Goal: Task Accomplishment & Management: Manage account settings

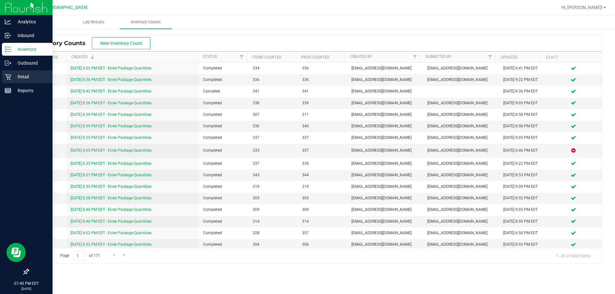
click at [15, 79] on p "Retail" at bounding box center [30, 77] width 38 height 8
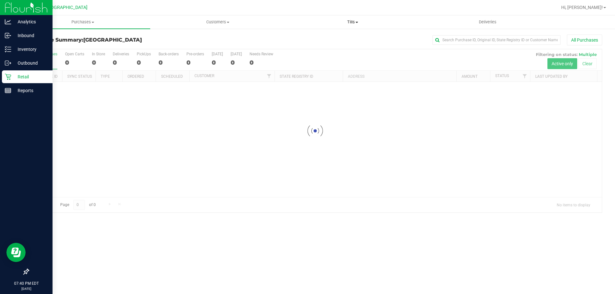
click at [354, 20] on span "Tills" at bounding box center [353, 22] width 134 height 6
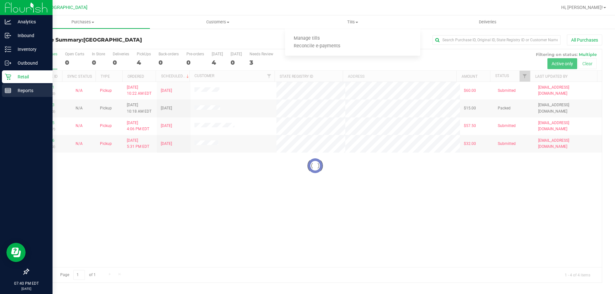
click at [14, 87] on div "Reports" at bounding box center [27, 90] width 51 height 13
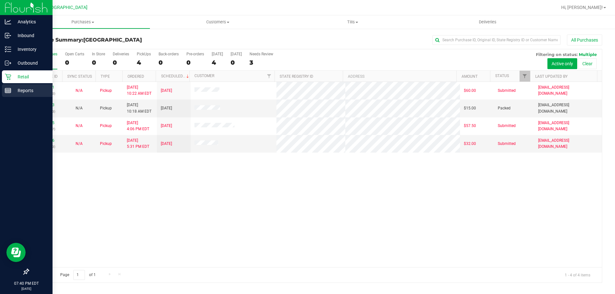
click at [0, 92] on link "Reports" at bounding box center [26, 91] width 53 height 14
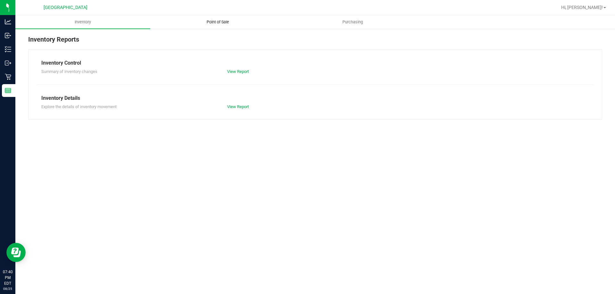
click at [215, 23] on span "Point of Sale" at bounding box center [218, 22] width 40 height 6
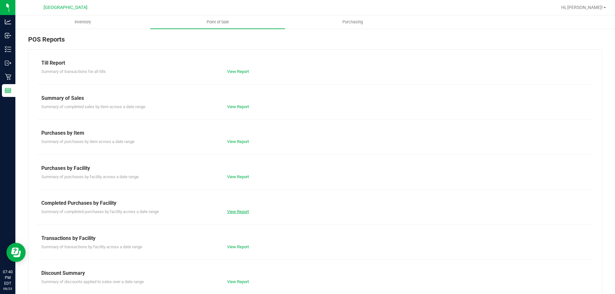
click at [228, 212] on link "View Report" at bounding box center [238, 212] width 22 height 5
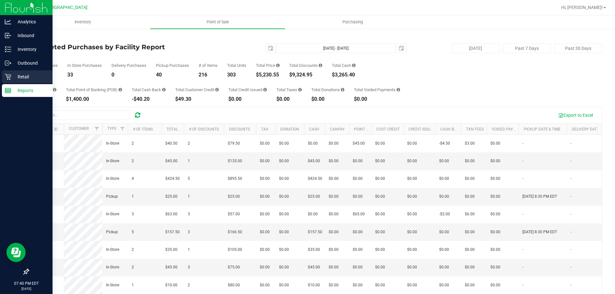
click at [24, 77] on p "Retail" at bounding box center [30, 77] width 38 height 8
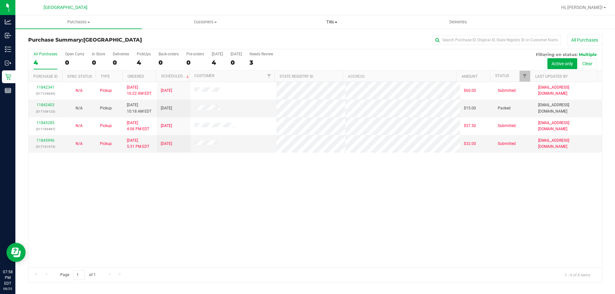
click at [324, 21] on span "Tills" at bounding box center [332, 22] width 126 height 6
click at [280, 38] on span "Manage tills" at bounding box center [290, 38] width 43 height 5
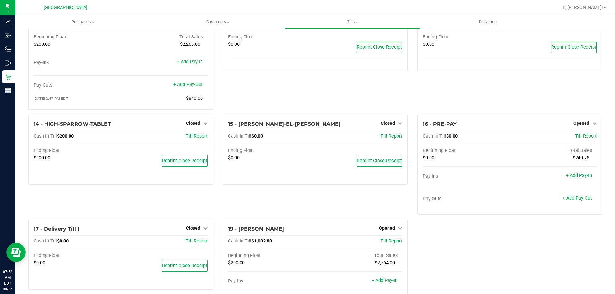
scroll to position [211, 0]
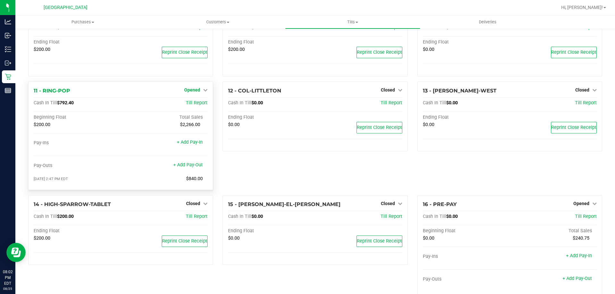
click at [203, 92] on icon at bounding box center [205, 90] width 4 height 4
click at [193, 105] on link "Close Till" at bounding box center [193, 103] width 17 height 5
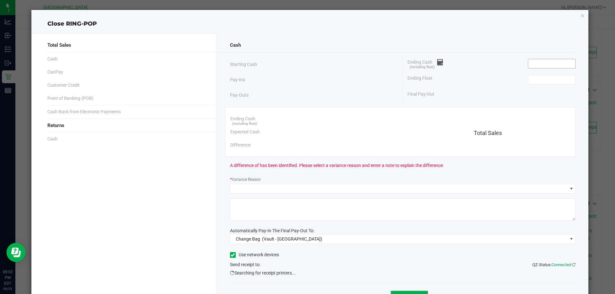
click at [529, 62] on input at bounding box center [551, 63] width 47 height 9
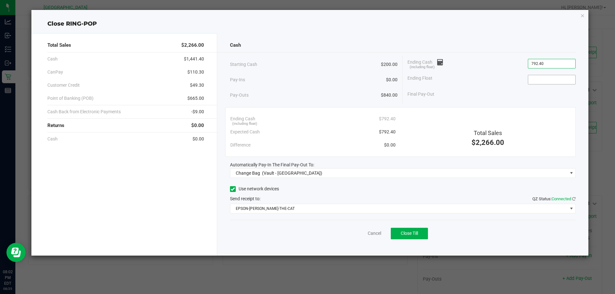
type input "$792.40"
click at [542, 78] on input at bounding box center [551, 79] width 47 height 9
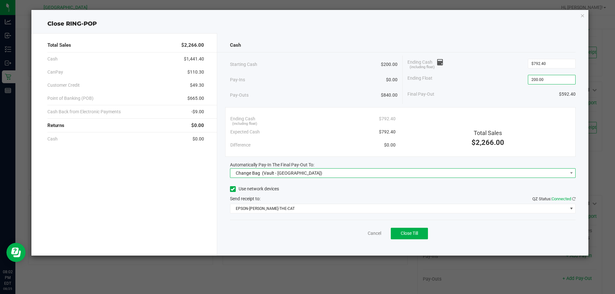
type input "$200.00"
click at [342, 171] on span "Change Bag (Vault - [GEOGRAPHIC_DATA])" at bounding box center [398, 173] width 337 height 9
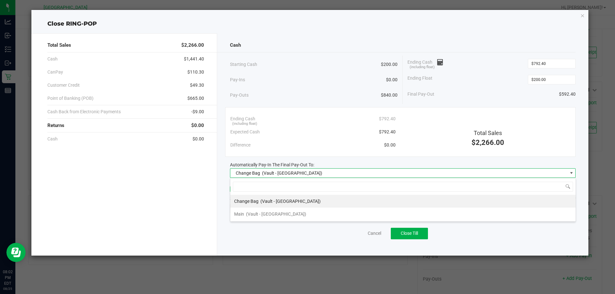
scroll to position [10, 346]
click at [266, 216] on span "(Vault - [GEOGRAPHIC_DATA])" at bounding box center [276, 214] width 60 height 5
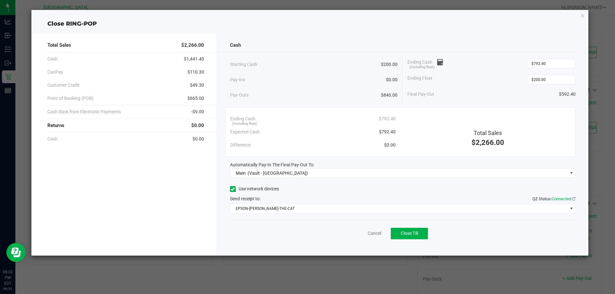
click at [286, 222] on div "Cancel Close Till" at bounding box center [403, 232] width 346 height 25
click at [408, 233] on span "Close Till" at bounding box center [409, 233] width 17 height 5
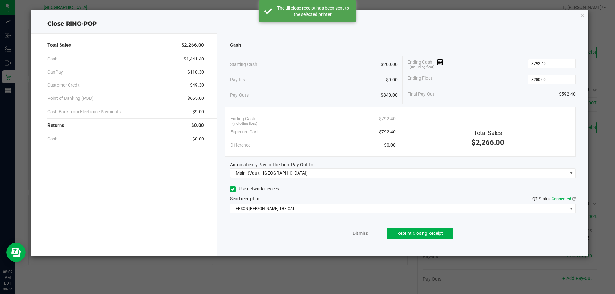
click at [363, 233] on link "Dismiss" at bounding box center [360, 233] width 15 height 7
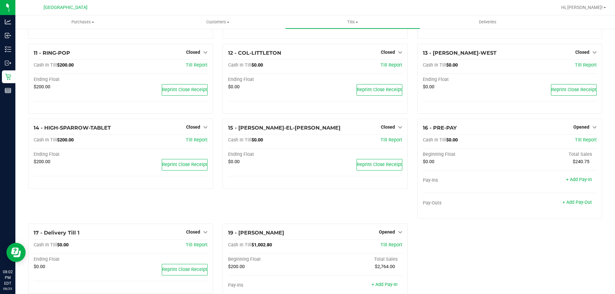
scroll to position [301, 0]
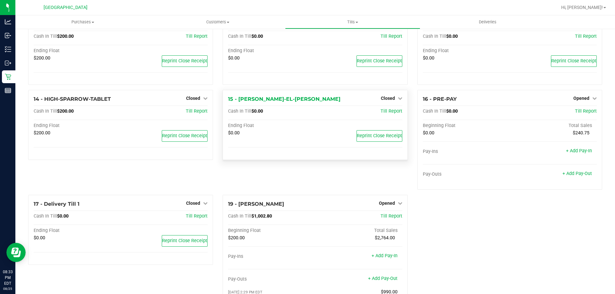
scroll to position [301, 0]
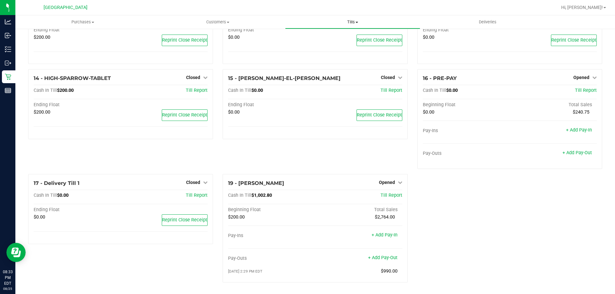
click at [349, 25] on span "Tills" at bounding box center [353, 22] width 134 height 6
click at [301, 40] on span "Manage tills" at bounding box center [306, 38] width 43 height 5
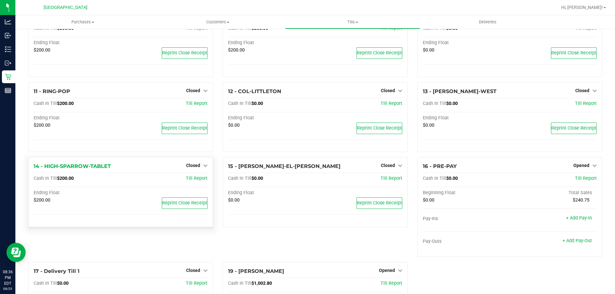
scroll to position [283, 0]
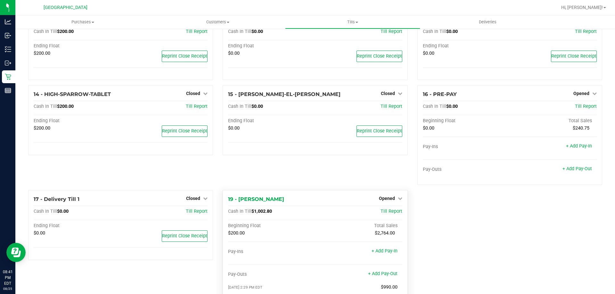
click at [401, 198] on div "19 - LIONEL-RICHIE Opened Close Till Cash In Till $1,002.80 Till Report Beginni…" at bounding box center [315, 244] width 185 height 109
click at [398, 200] on icon at bounding box center [400, 198] width 4 height 4
click at [388, 214] on link "Close Till" at bounding box center [387, 212] width 17 height 5
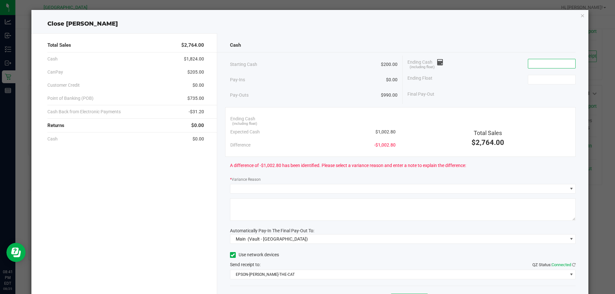
click at [545, 61] on input at bounding box center [551, 63] width 47 height 9
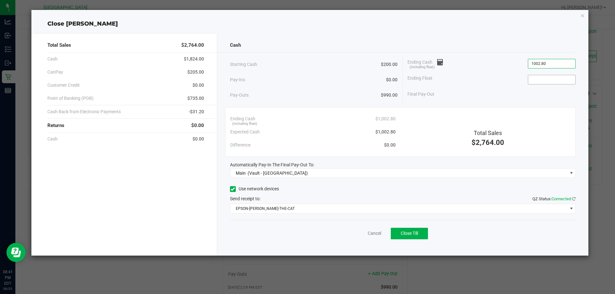
type input "$1,002.80"
click at [553, 79] on input at bounding box center [551, 79] width 47 height 9
type input "$200.00"
click at [512, 89] on div "Final Pay-Out $802.80" at bounding box center [492, 94] width 168 height 13
click at [398, 229] on button "Close Till" at bounding box center [409, 234] width 37 height 12
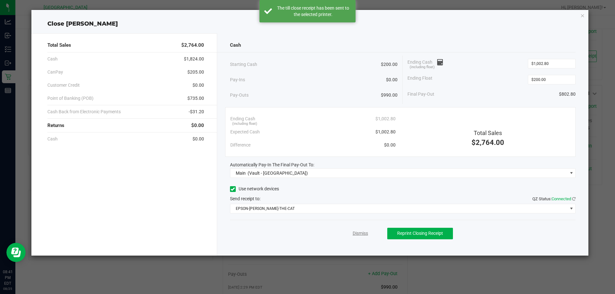
click at [366, 233] on link "Dismiss" at bounding box center [360, 233] width 15 height 7
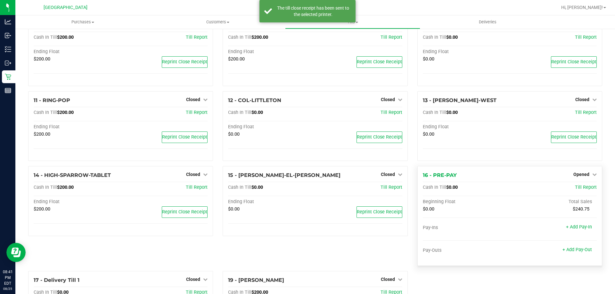
scroll to position [230, 0]
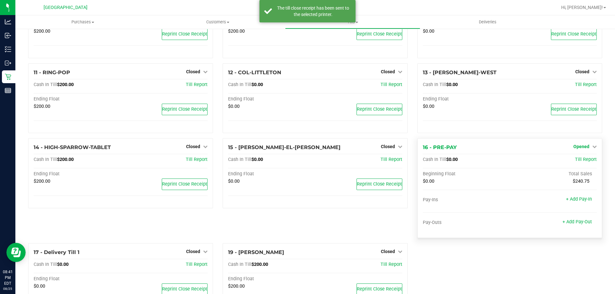
click at [586, 149] on link "Opened" at bounding box center [585, 146] width 23 height 5
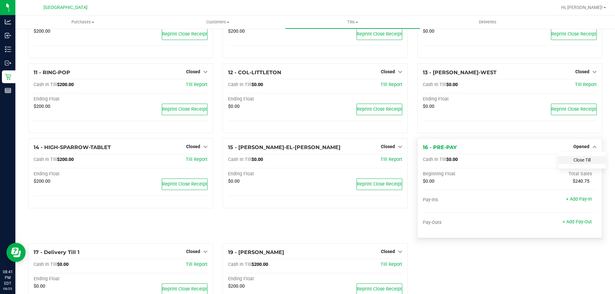
click at [584, 162] on link "Close Till" at bounding box center [582, 160] width 17 height 5
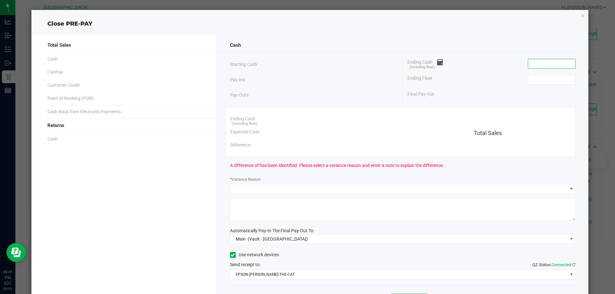
click at [547, 62] on input at bounding box center [551, 63] width 47 height 9
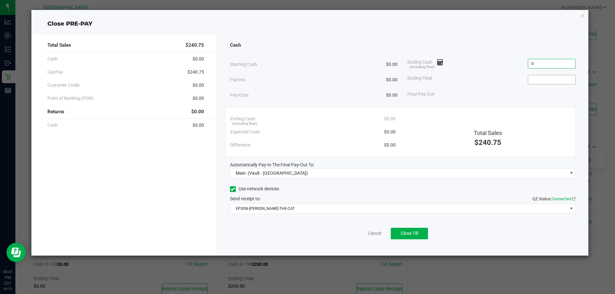
type input "$0.00"
click at [539, 78] on input at bounding box center [551, 79] width 47 height 9
type input "$0.00"
click at [481, 87] on div "Ending Float $0.00" at bounding box center [492, 80] width 168 height 16
click at [424, 231] on button "Close Till" at bounding box center [409, 234] width 37 height 12
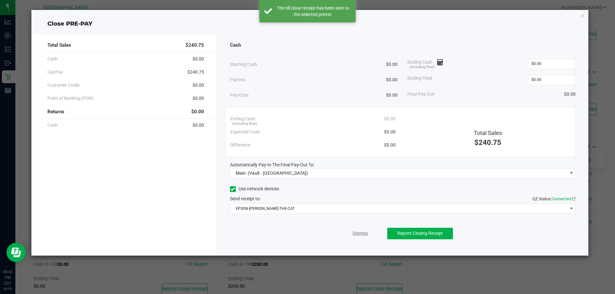
click at [363, 233] on link "Dismiss" at bounding box center [360, 233] width 15 height 7
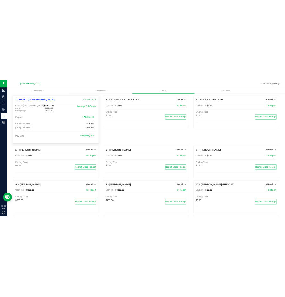
scroll to position [0, 0]
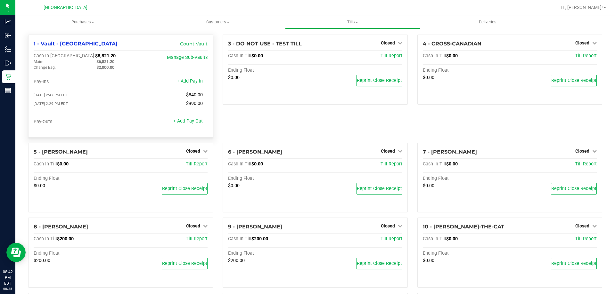
click at [95, 56] on span "$8,821.20" at bounding box center [105, 55] width 21 height 5
copy span "8,821.20"
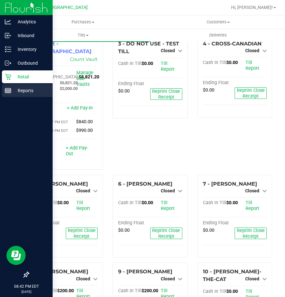
click at [9, 88] on rect at bounding box center [8, 90] width 6 height 4
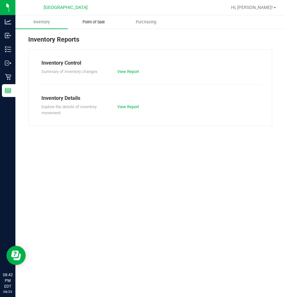
click at [90, 22] on span "Point of Sale" at bounding box center [94, 22] width 40 height 6
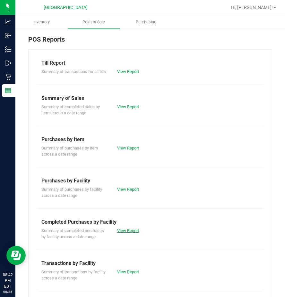
click at [122, 233] on link "View Report" at bounding box center [128, 230] width 22 height 5
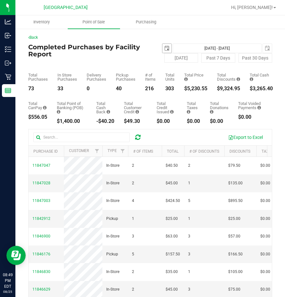
click at [164, 49] on span "select" at bounding box center [166, 48] width 5 height 5
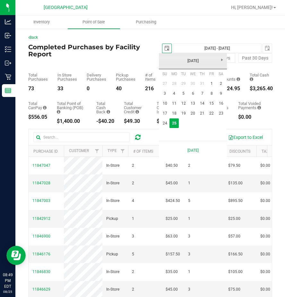
scroll to position [0, 16]
click at [163, 121] on link "24" at bounding box center [164, 124] width 9 height 10
type input "2025-08-24"
type input "Aug 24, 2025 - Aug 25, 2025"
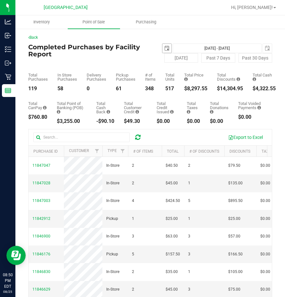
click at [164, 50] on span "select" at bounding box center [166, 48] width 5 height 5
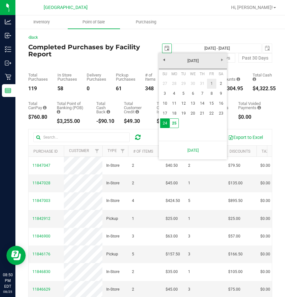
click at [214, 87] on link "1" at bounding box center [211, 84] width 9 height 10
type input "2025-08-01"
type input "Aug 1, 2025 - Aug 25, 2025"
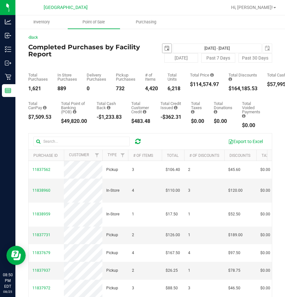
drag, startPoint x: 165, startPoint y: 47, endPoint x: 165, endPoint y: 52, distance: 4.8
click at [165, 47] on span "select" at bounding box center [166, 48] width 5 height 5
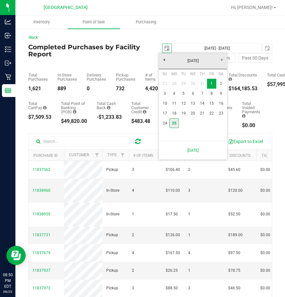
click at [171, 125] on link "25" at bounding box center [173, 124] width 9 height 10
type input "[DATE]"
type input "[DATE] - [DATE]"
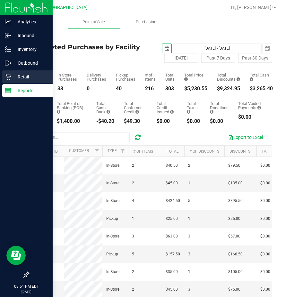
click at [12, 76] on p "Retail" at bounding box center [30, 77] width 38 height 8
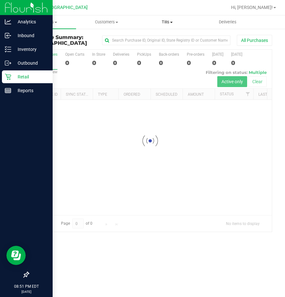
click at [169, 19] on span "Tills" at bounding box center [167, 22] width 60 height 6
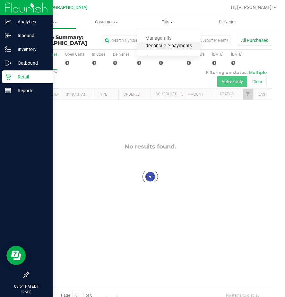
click at [162, 45] on span "Reconcile e-payments" at bounding box center [169, 46] width 64 height 5
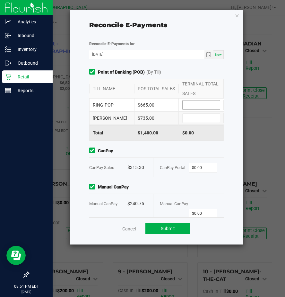
click at [199, 101] on input at bounding box center [200, 105] width 37 height 9
type input "$665.00"
click at [196, 116] on input at bounding box center [200, 118] width 37 height 9
type input "$735.00"
click at [201, 166] on input "0" at bounding box center [203, 167] width 28 height 9
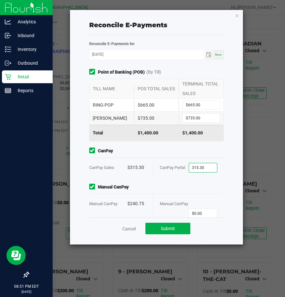
type input "$315.30"
click at [177, 183] on div "Point of Banking (POB) (By Till) TILL NAME POS TOTAL SALES TERMINAL TOTAL SALES…" at bounding box center [156, 143] width 144 height 149
click at [200, 211] on input "0" at bounding box center [203, 213] width 28 height 9
type input "$240.75"
click at [199, 177] on div "Point of Banking (POB) (By Till) TILL NAME POS TOTAL SALES TERMINAL TOTAL SALES…" at bounding box center [156, 143] width 144 height 149
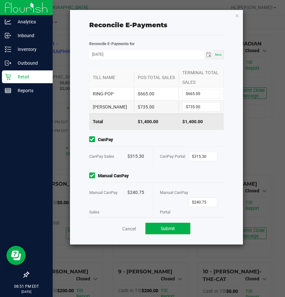
scroll to position [21, 0]
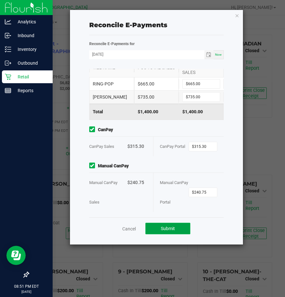
click at [179, 226] on button "Submit" at bounding box center [167, 229] width 45 height 12
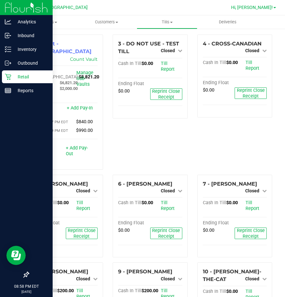
click at [271, 6] on span "Hi, [PERSON_NAME]!" at bounding box center [252, 7] width 42 height 5
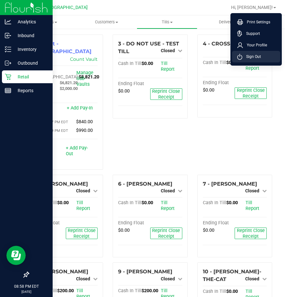
click at [248, 55] on span "Sign Out" at bounding box center [251, 57] width 19 height 6
